Goal: Task Accomplishment & Management: Manage account settings

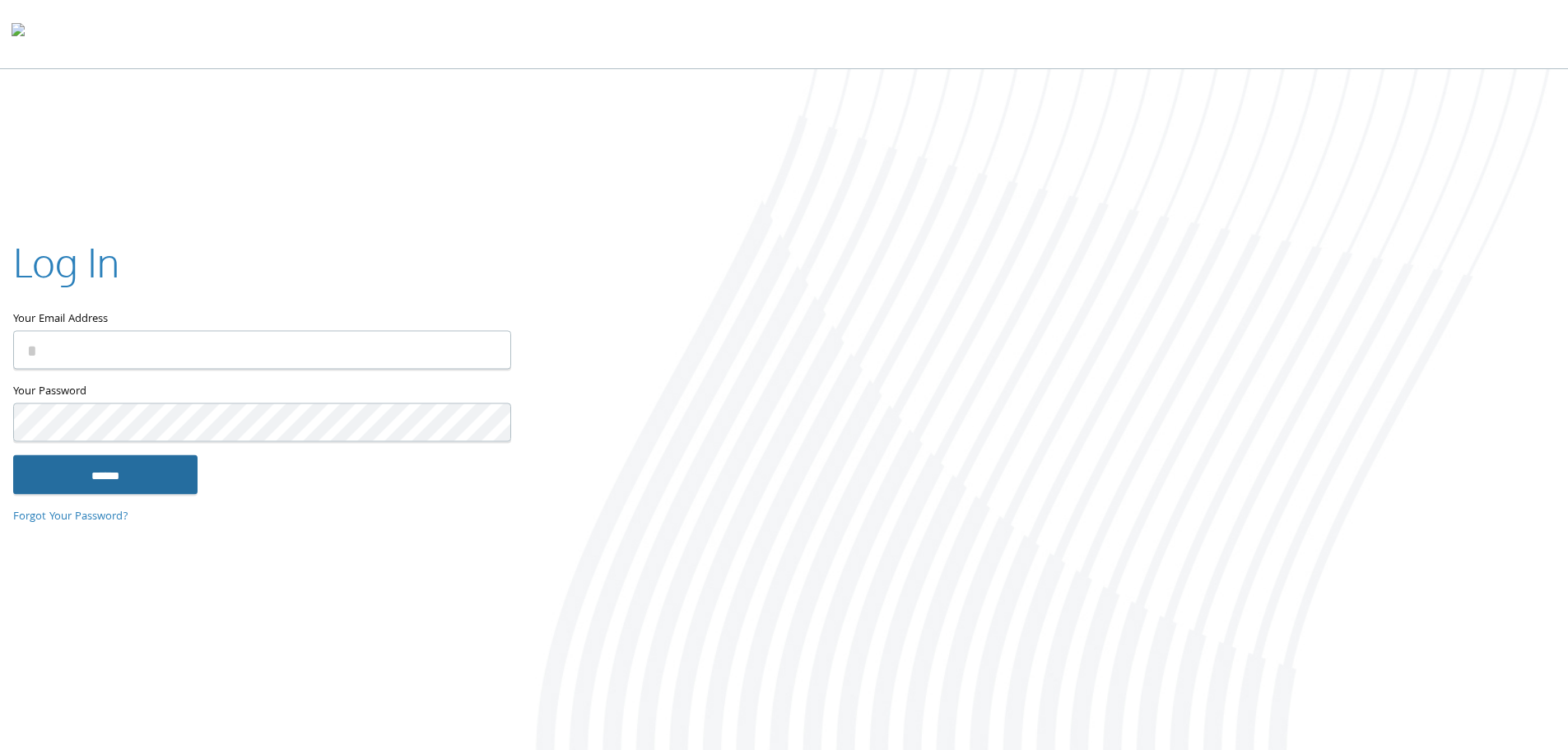
type input "**********"
click at [107, 478] on input "******" at bounding box center [105, 474] width 185 height 40
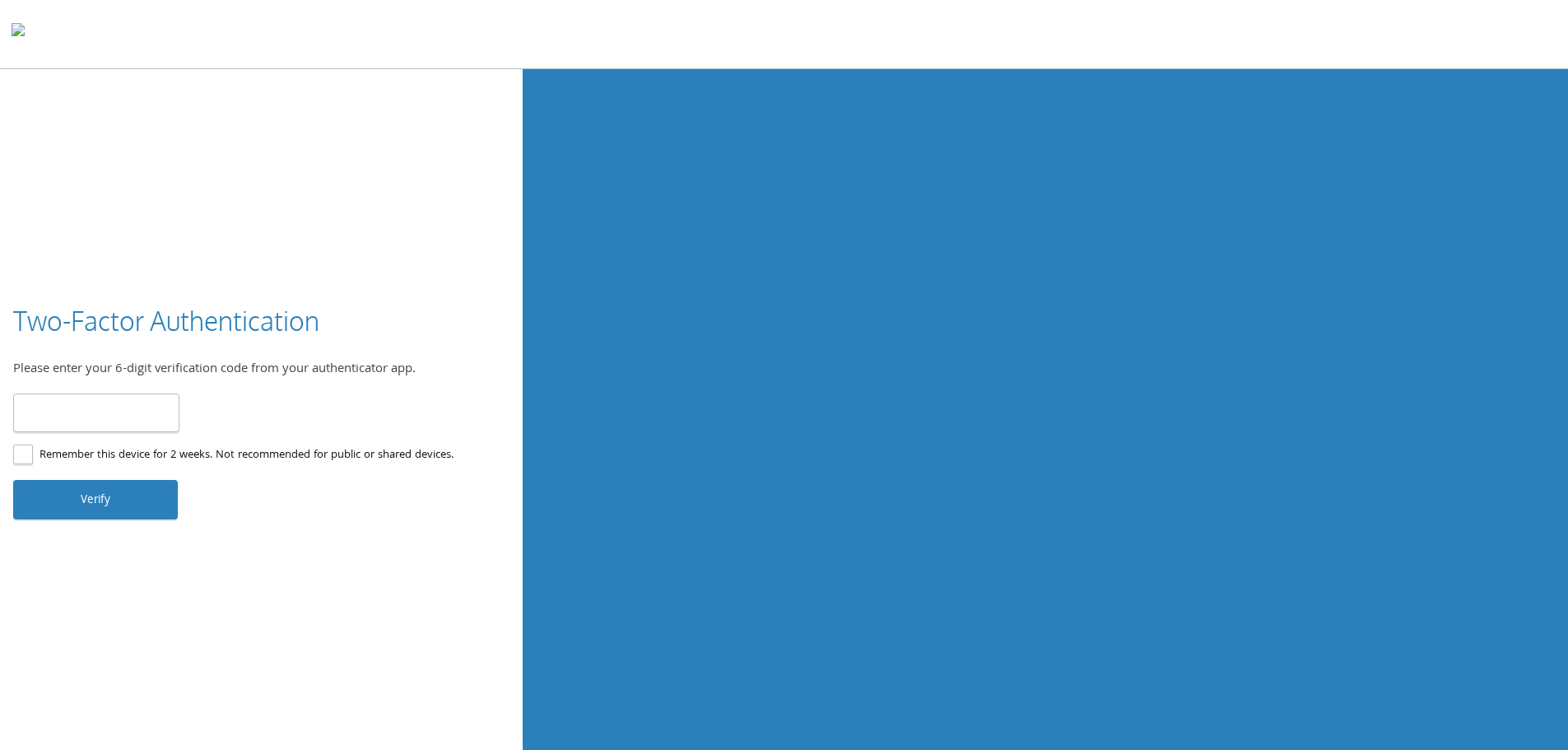
type input "******"
